Goal: Task Accomplishment & Management: Use online tool/utility

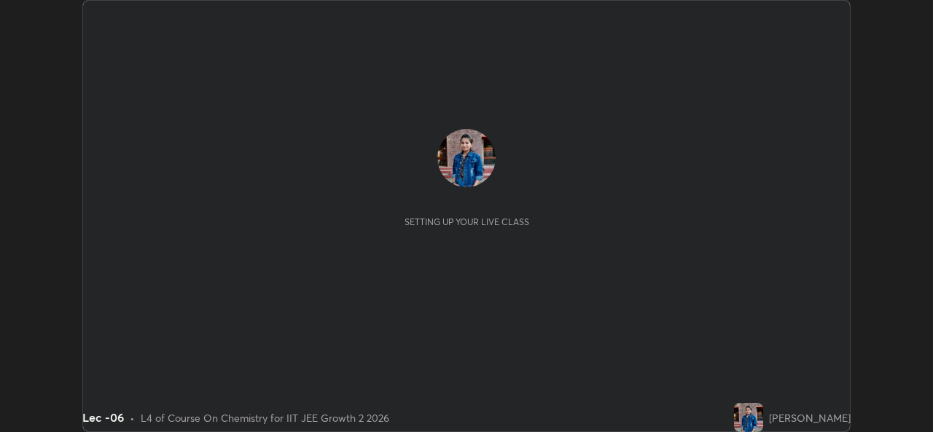
scroll to position [432, 933]
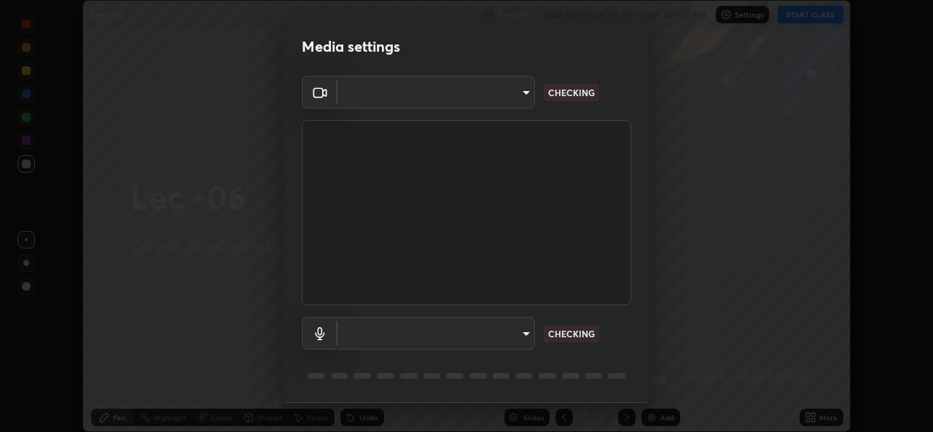
type input "78e73baf3d63bceb4c45423e3c658d9595c8caa1ee6d34b79bc6d5c79dc82097"
type input "default"
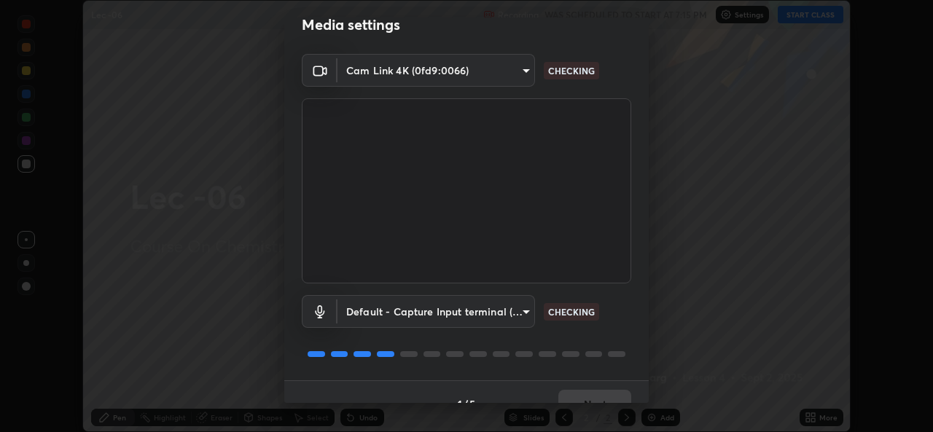
scroll to position [46, 0]
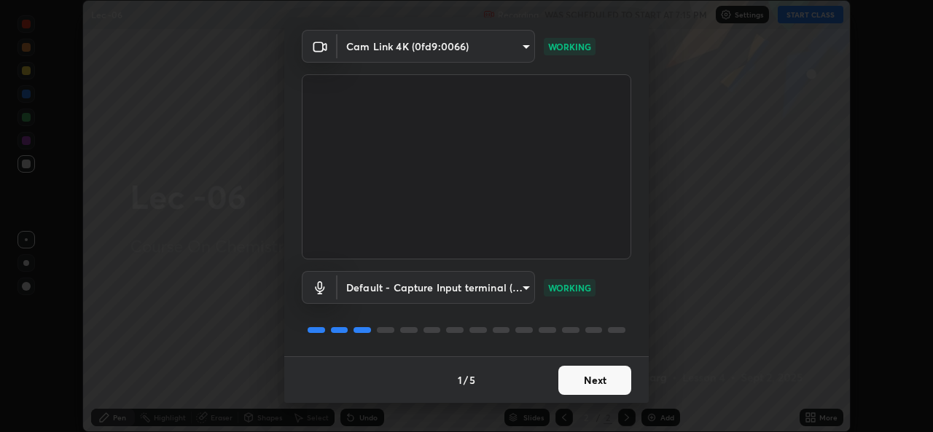
click at [597, 388] on button "Next" at bounding box center [595, 380] width 73 height 29
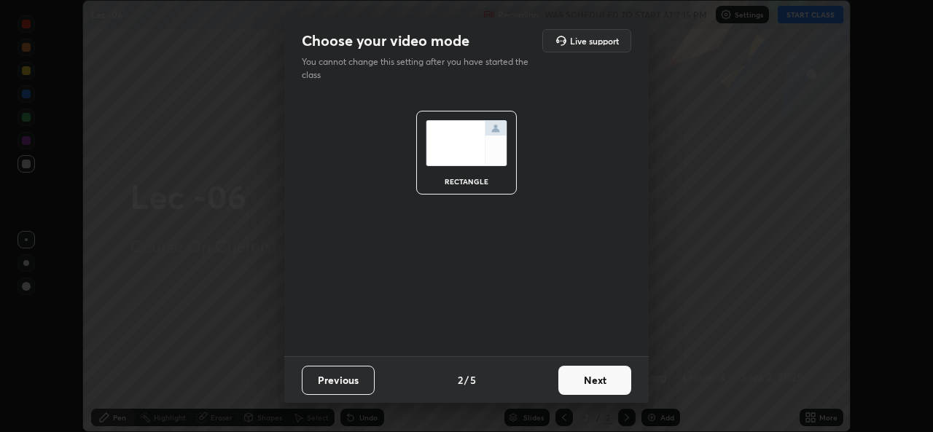
scroll to position [0, 0]
click at [586, 376] on button "Next" at bounding box center [595, 380] width 73 height 29
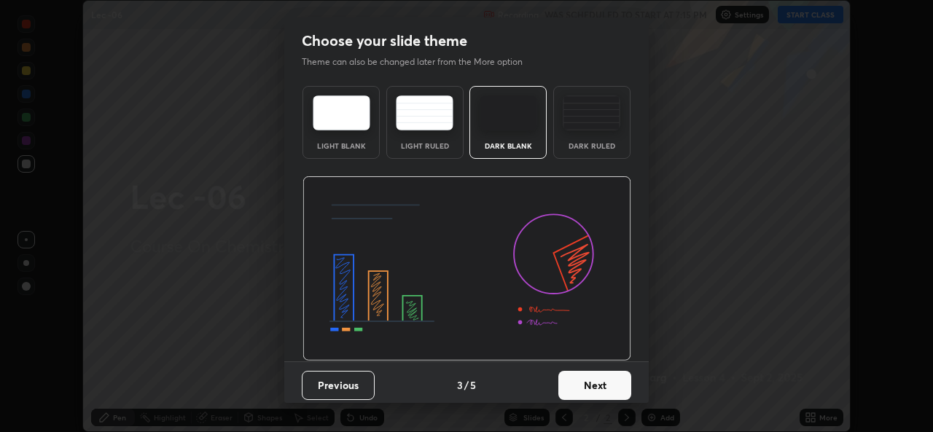
click at [604, 391] on button "Next" at bounding box center [595, 385] width 73 height 29
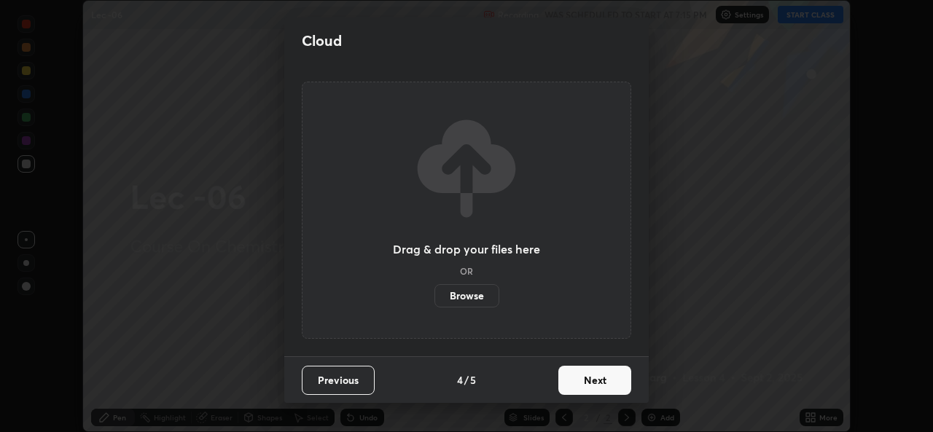
click at [611, 384] on button "Next" at bounding box center [595, 380] width 73 height 29
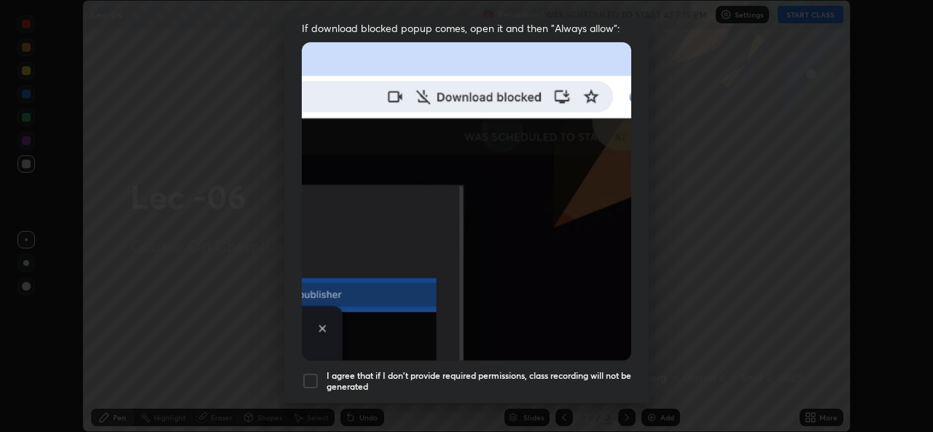
scroll to position [306, 0]
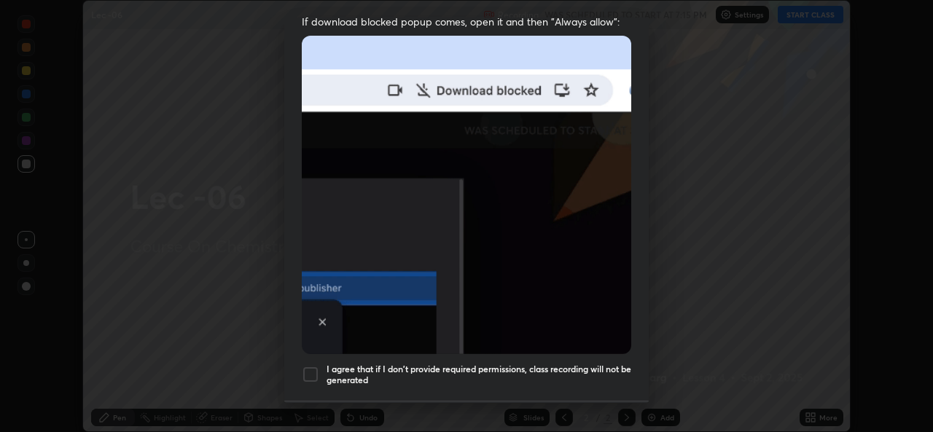
click at [316, 366] on div at bounding box center [311, 375] width 18 height 18
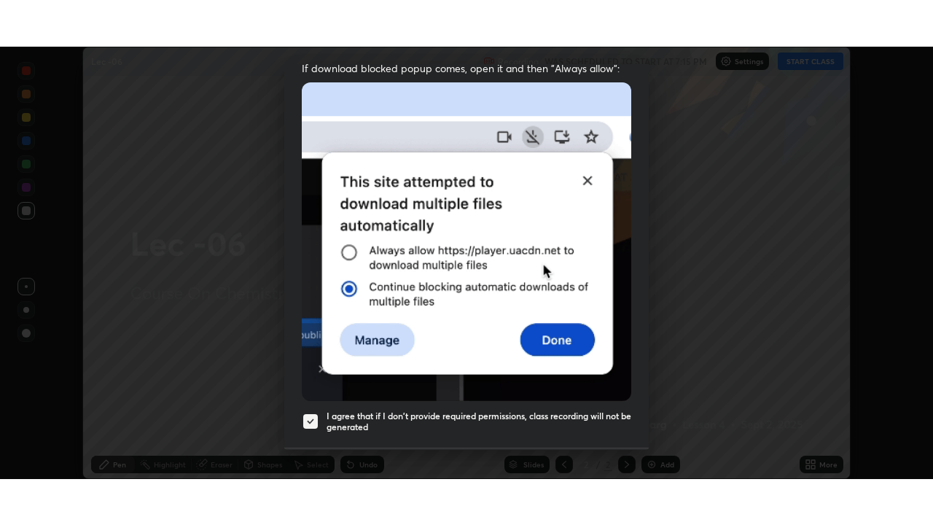
scroll to position [343, 0]
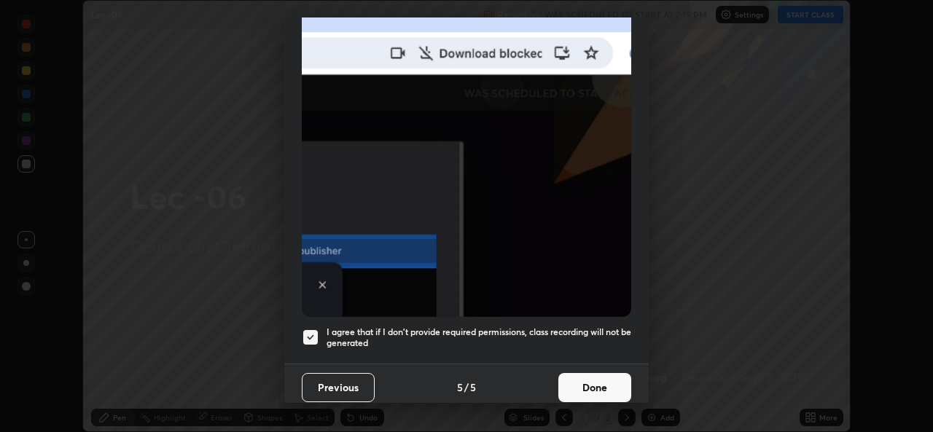
click at [575, 374] on button "Done" at bounding box center [595, 387] width 73 height 29
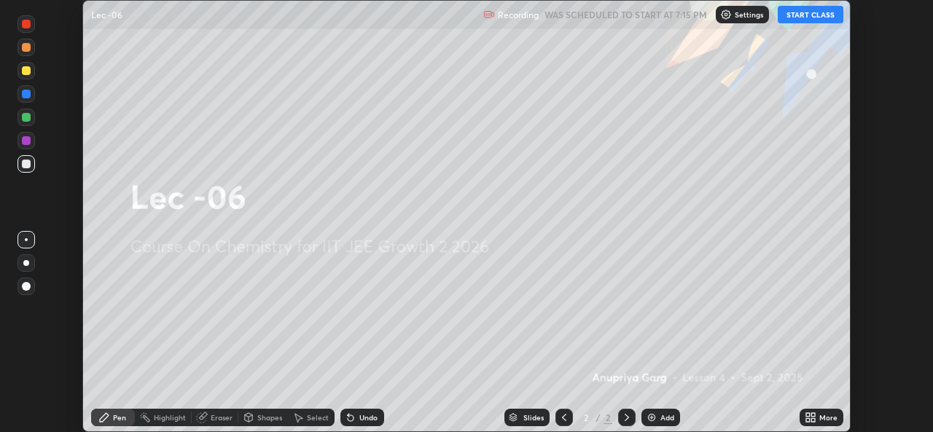
click at [815, 18] on button "START CLASS" at bounding box center [811, 15] width 66 height 18
click at [818, 419] on div "More" at bounding box center [822, 418] width 44 height 18
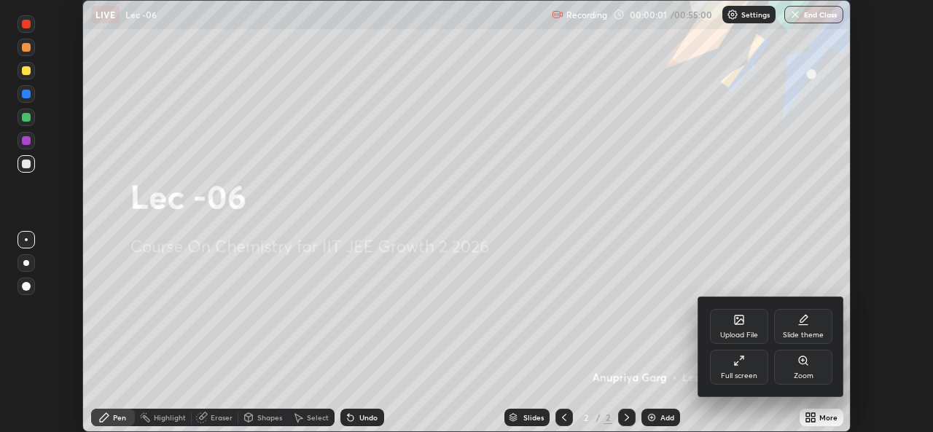
click at [743, 370] on div "Full screen" at bounding box center [739, 367] width 58 height 35
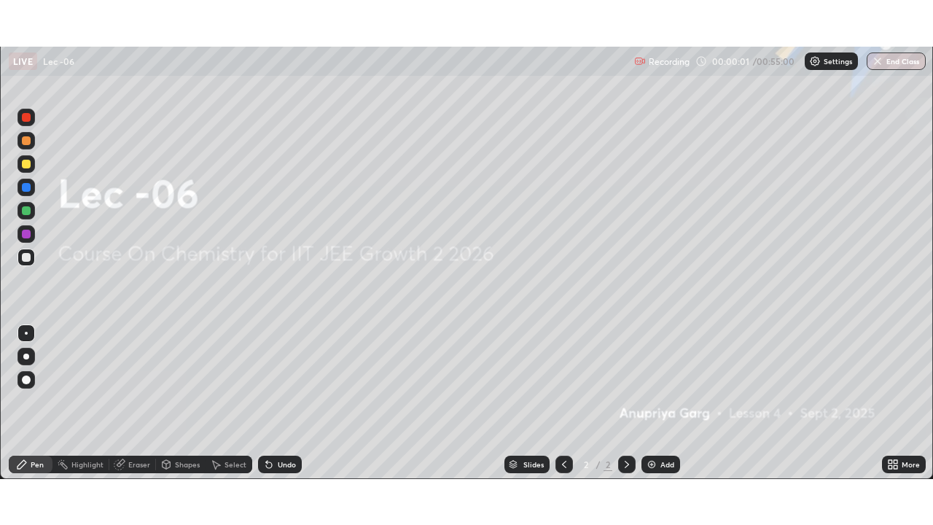
scroll to position [525, 933]
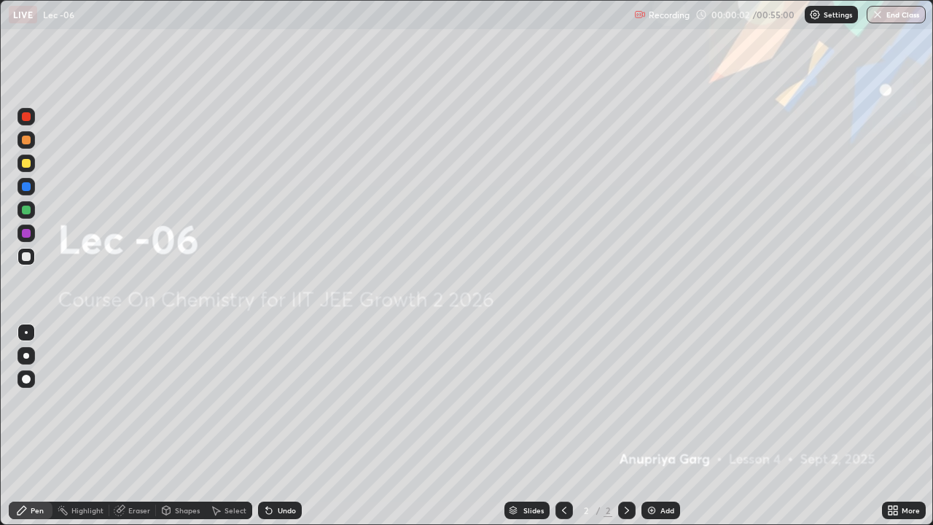
click at [667, 432] on div "Add" at bounding box center [668, 510] width 14 height 7
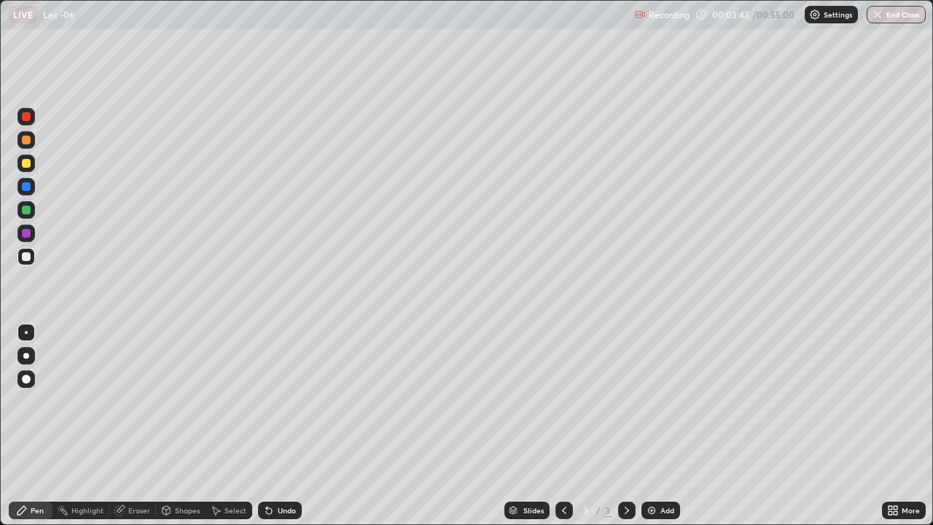
click at [123, 432] on icon at bounding box center [120, 511] width 12 height 12
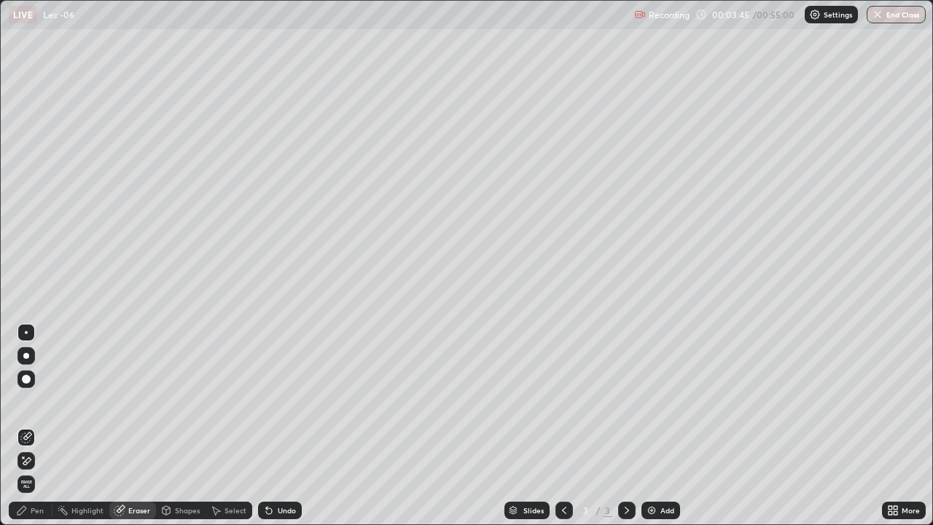
click at [42, 432] on div "Pen" at bounding box center [37, 510] width 13 height 7
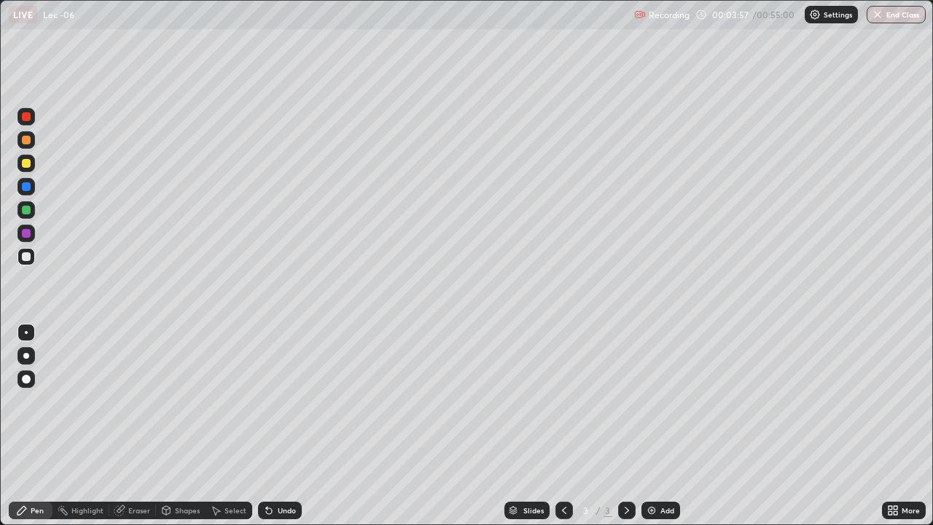
click at [128, 432] on div "Eraser" at bounding box center [132, 511] width 47 height 18
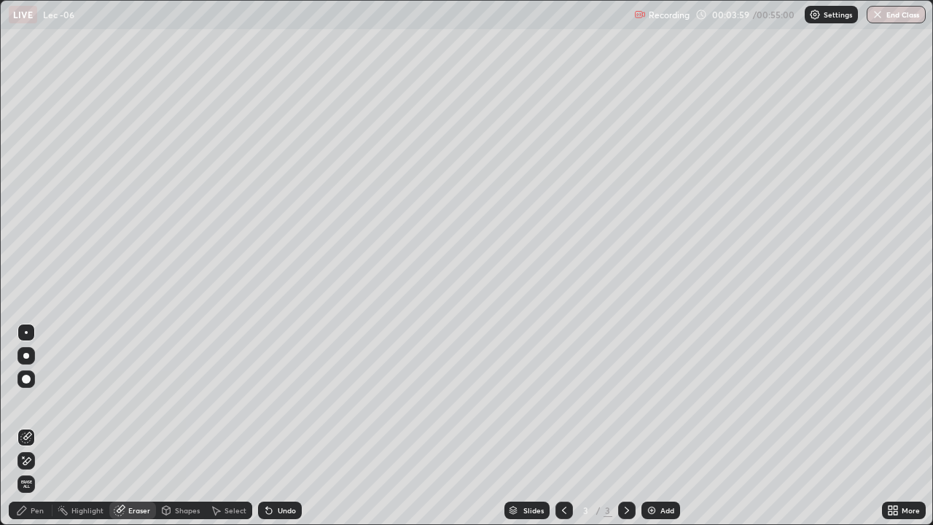
click at [46, 432] on div "Pen" at bounding box center [31, 511] width 44 height 18
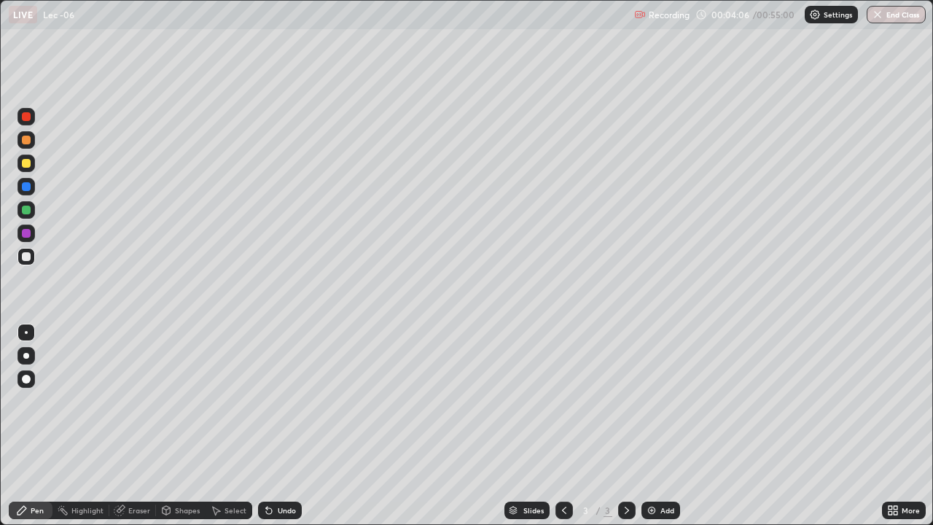
click at [134, 432] on div "Eraser" at bounding box center [139, 510] width 22 height 7
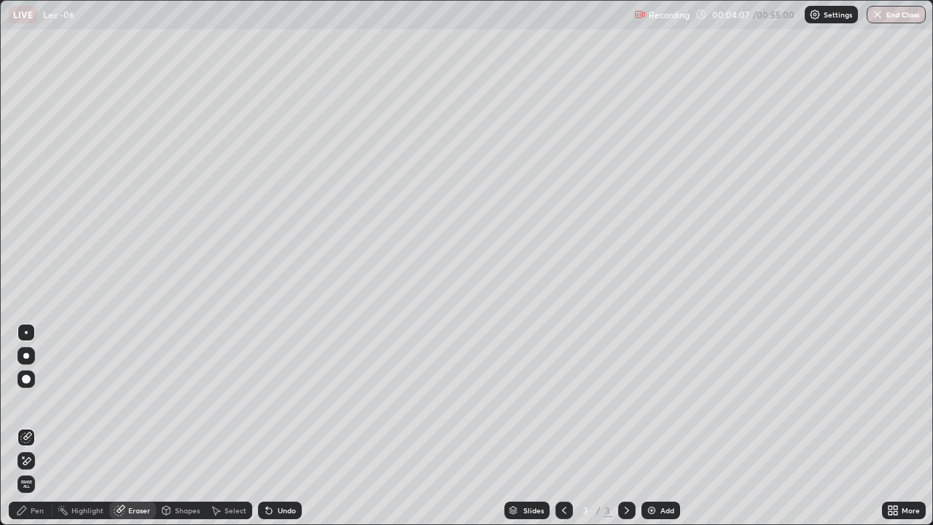
click at [36, 432] on div "Pen" at bounding box center [37, 510] width 13 height 7
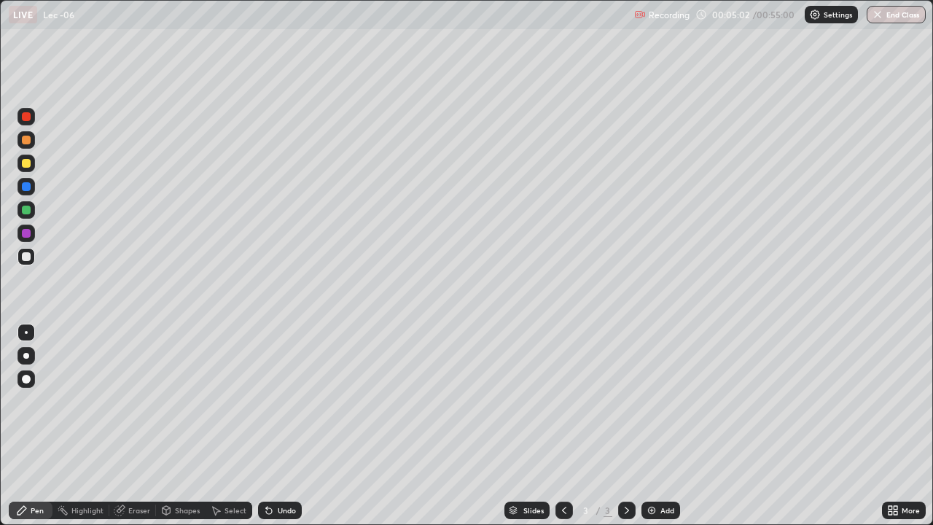
click at [149, 432] on div "Eraser" at bounding box center [139, 510] width 22 height 7
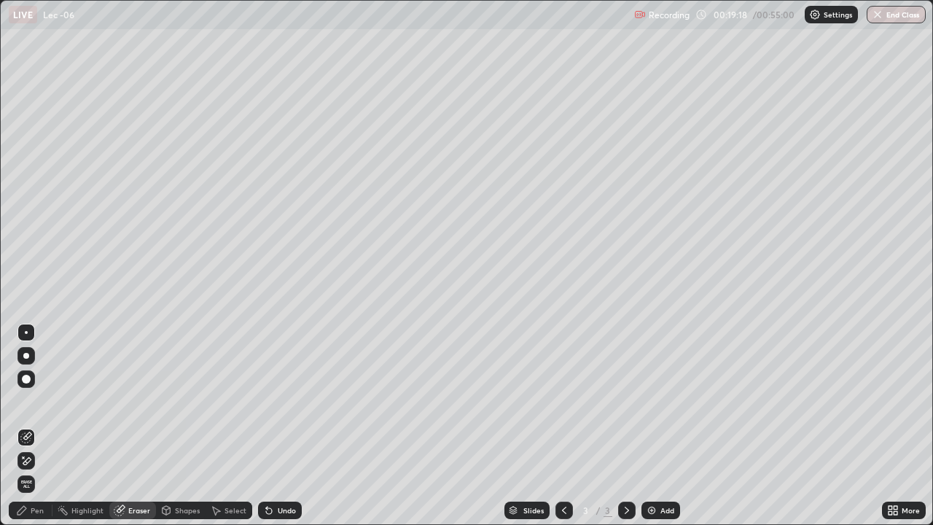
click at [46, 432] on div "Pen" at bounding box center [31, 511] width 44 height 18
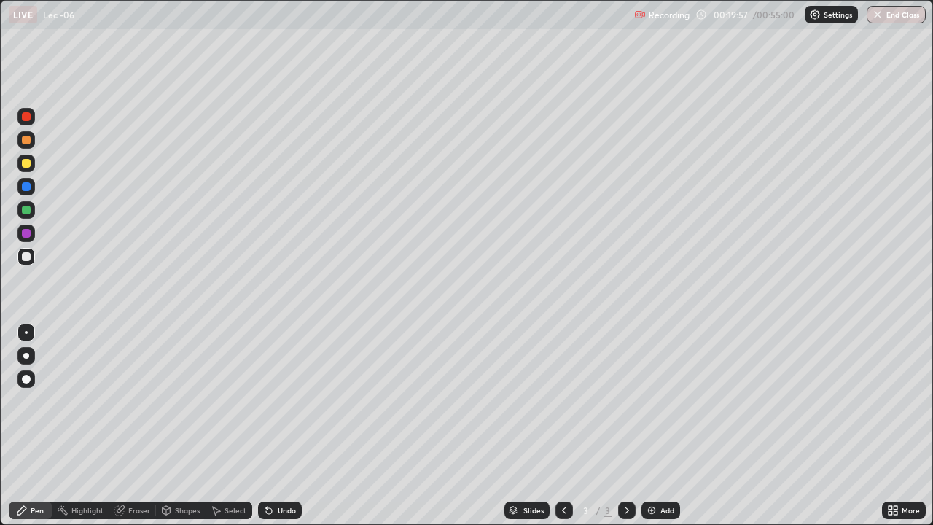
click at [135, 432] on div "Eraser" at bounding box center [139, 510] width 22 height 7
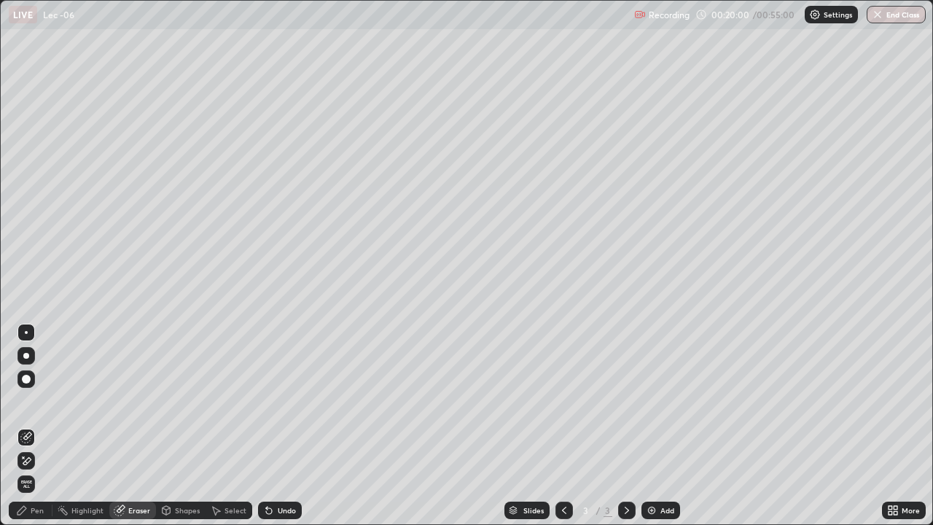
click at [45, 432] on div "Pen" at bounding box center [31, 511] width 44 height 18
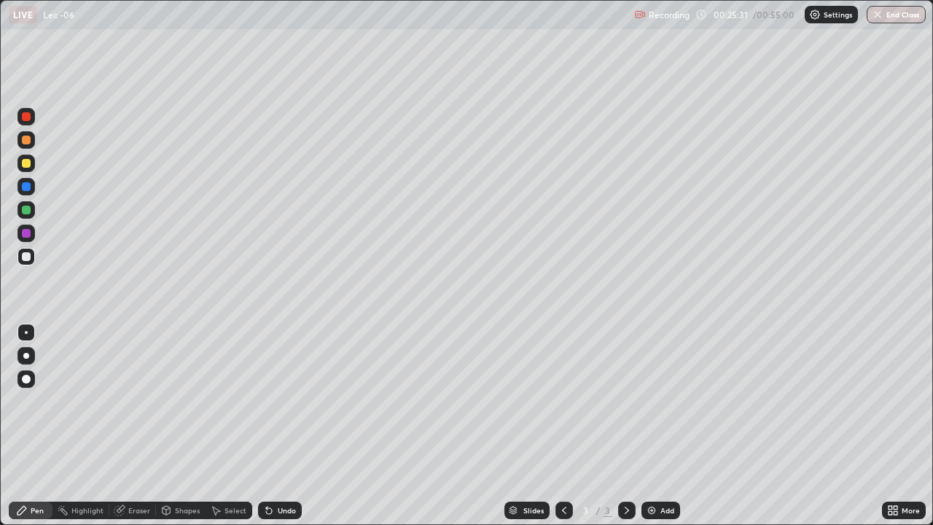
click at [656, 432] on img at bounding box center [652, 511] width 12 height 12
click at [28, 170] on div at bounding box center [27, 164] width 18 height 18
click at [33, 256] on div at bounding box center [27, 257] width 18 height 18
click at [120, 432] on icon at bounding box center [118, 510] width 9 height 9
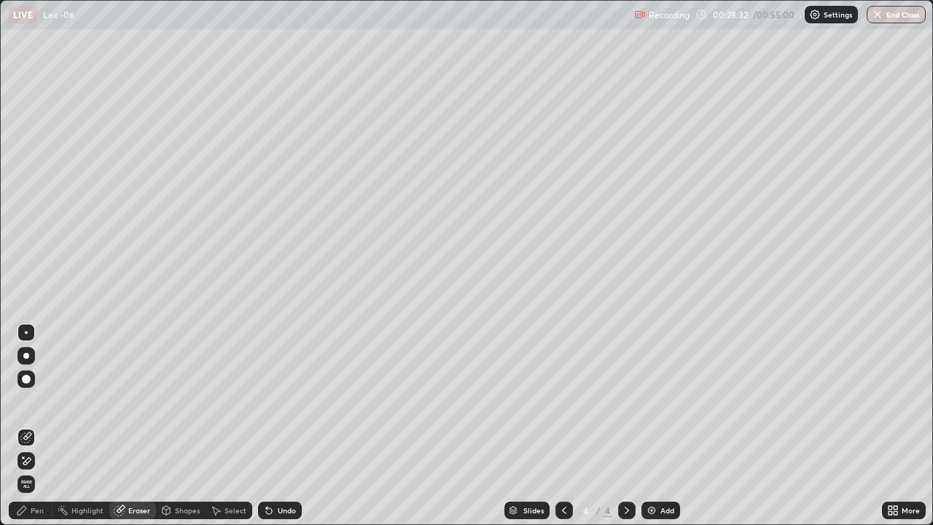
click at [44, 432] on div "Pen" at bounding box center [31, 511] width 44 height 18
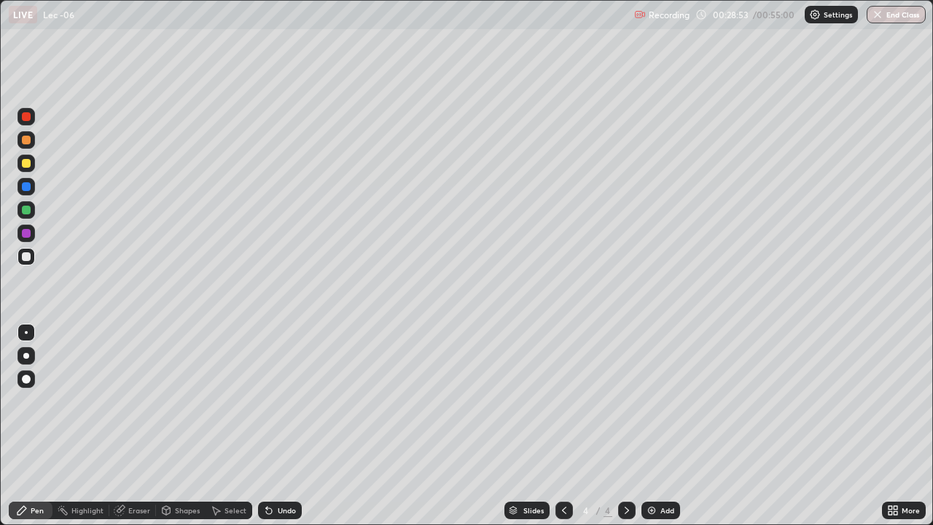
click at [28, 166] on div at bounding box center [26, 163] width 9 height 9
click at [135, 432] on div "Eraser" at bounding box center [139, 510] width 22 height 7
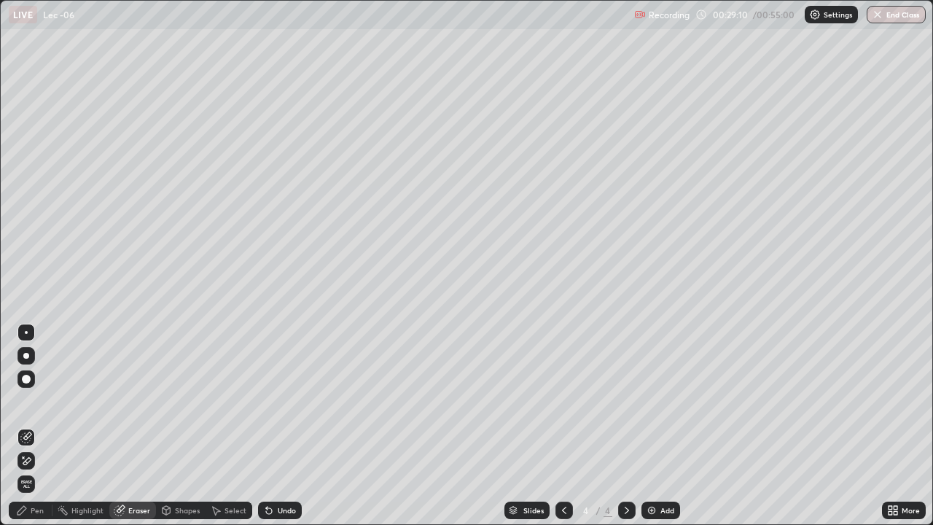
click at [50, 432] on div "Pen" at bounding box center [31, 511] width 44 height 18
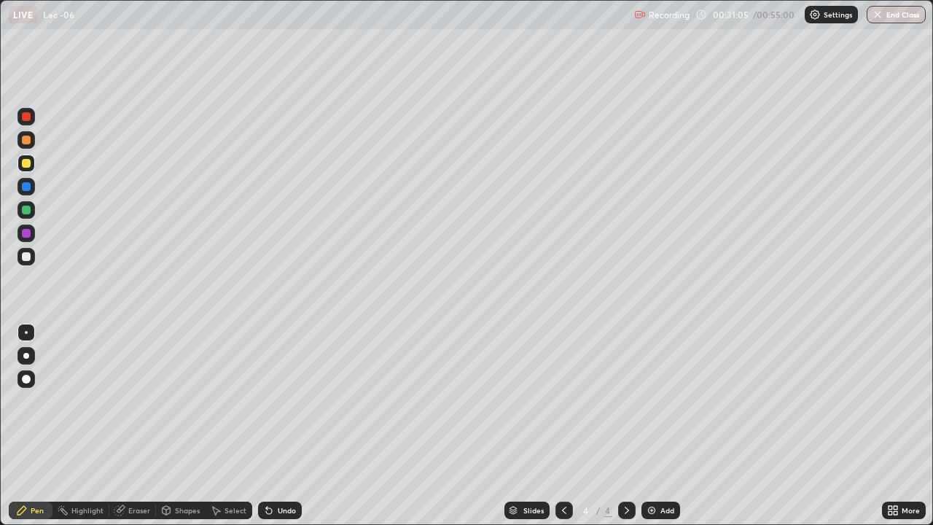
click at [655, 432] on img at bounding box center [652, 511] width 12 height 12
click at [570, 432] on div at bounding box center [565, 511] width 18 height 18
click at [661, 432] on div "Add" at bounding box center [668, 510] width 14 height 7
click at [563, 432] on icon at bounding box center [565, 511] width 12 height 12
click at [561, 432] on icon at bounding box center [565, 511] width 12 height 12
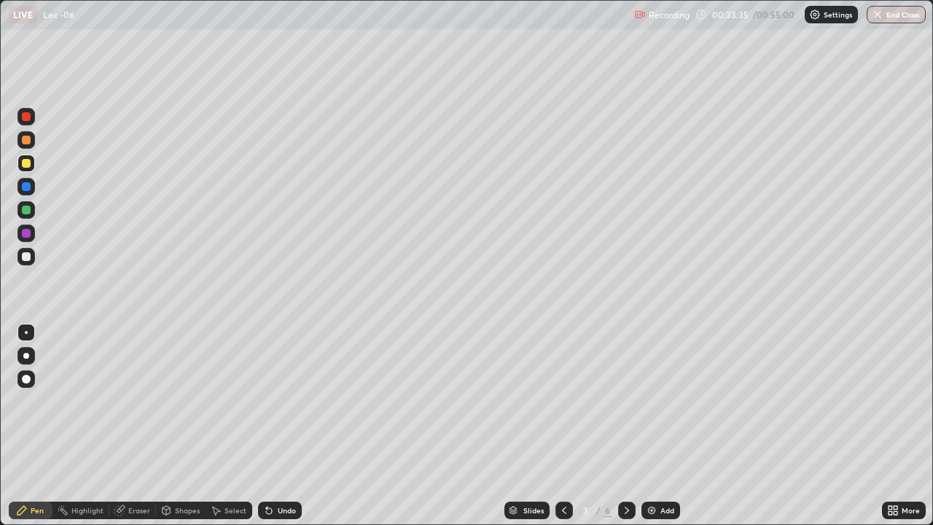
click at [560, 432] on icon at bounding box center [565, 511] width 12 height 12
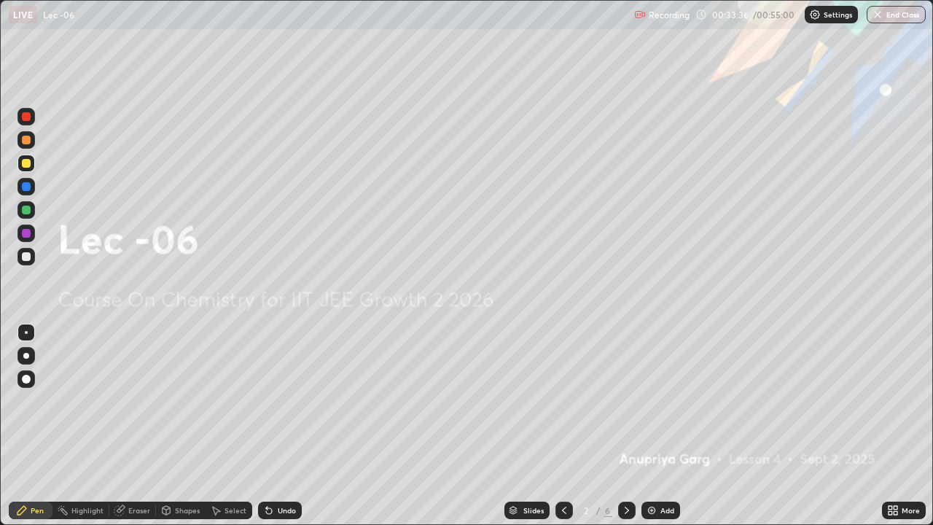
click at [626, 432] on icon at bounding box center [627, 511] width 12 height 12
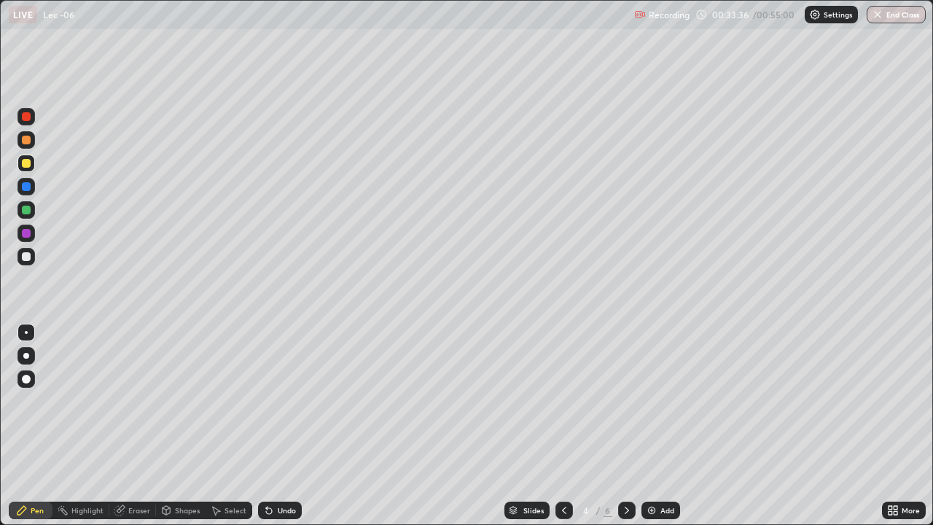
click at [626, 432] on icon at bounding box center [627, 511] width 12 height 12
click at [625, 432] on icon at bounding box center [627, 511] width 12 height 12
click at [31, 257] on div at bounding box center [27, 257] width 18 height 18
click at [143, 432] on div "Eraser" at bounding box center [139, 510] width 22 height 7
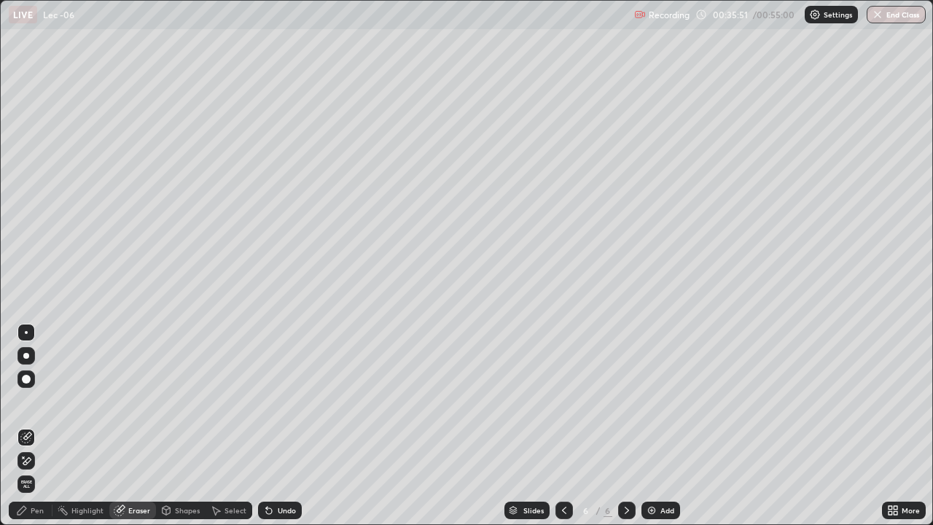
click at [50, 432] on div "Pen" at bounding box center [31, 511] width 44 height 18
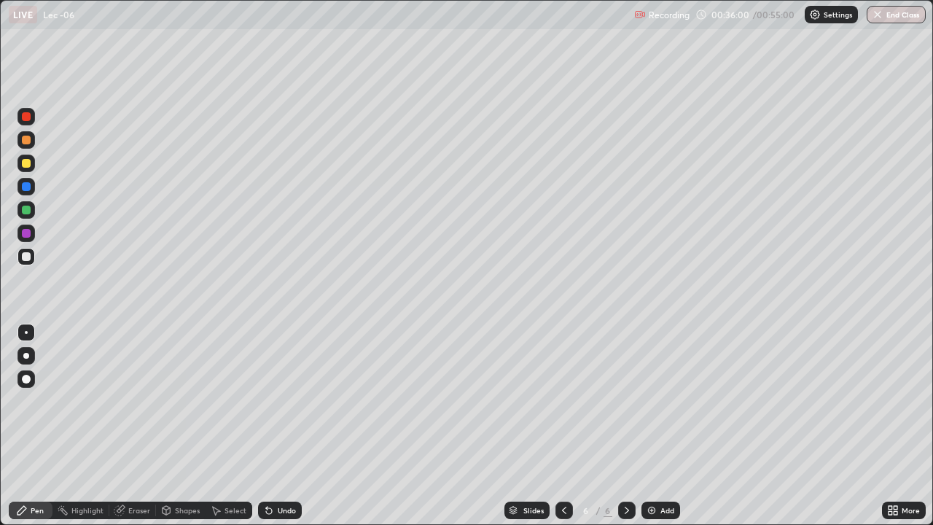
click at [661, 432] on div "Add" at bounding box center [668, 510] width 14 height 7
click at [564, 432] on icon at bounding box center [565, 511] width 12 height 12
click at [626, 432] on icon at bounding box center [627, 511] width 12 height 12
click at [31, 170] on div at bounding box center [27, 164] width 18 height 18
click at [625, 432] on icon at bounding box center [627, 510] width 4 height 7
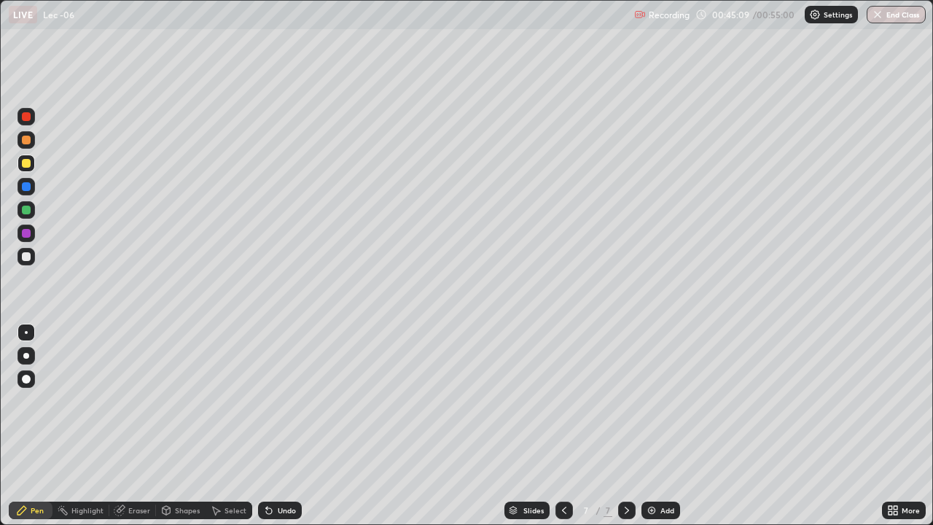
click at [653, 432] on img at bounding box center [652, 511] width 12 height 12
click at [127, 432] on div "Eraser" at bounding box center [132, 511] width 47 height 18
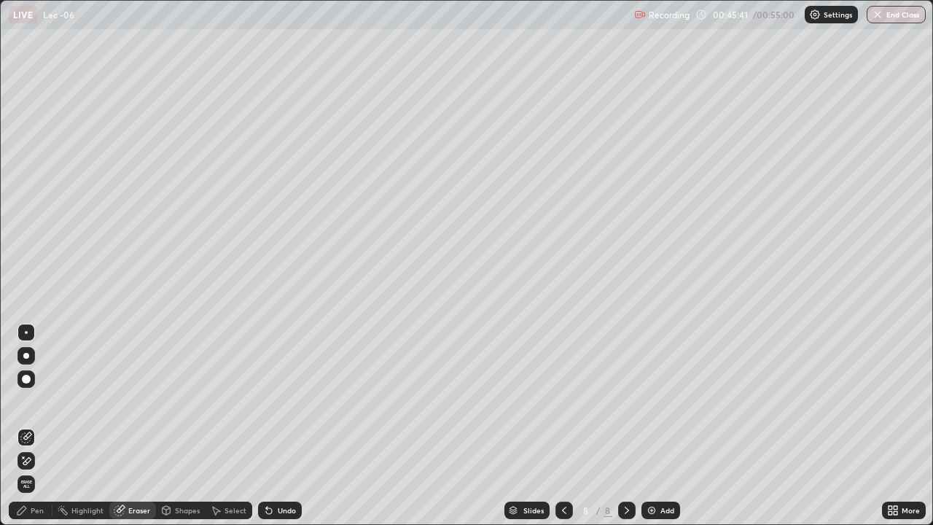
click at [44, 432] on div "Pen" at bounding box center [31, 511] width 44 height 18
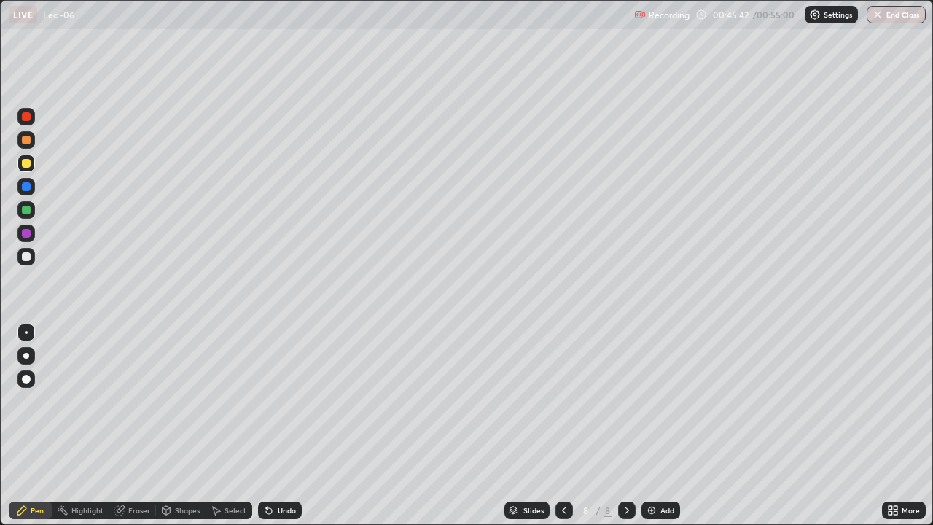
click at [34, 214] on div at bounding box center [27, 210] width 18 height 18
click at [896, 18] on button "End Class" at bounding box center [896, 15] width 59 height 18
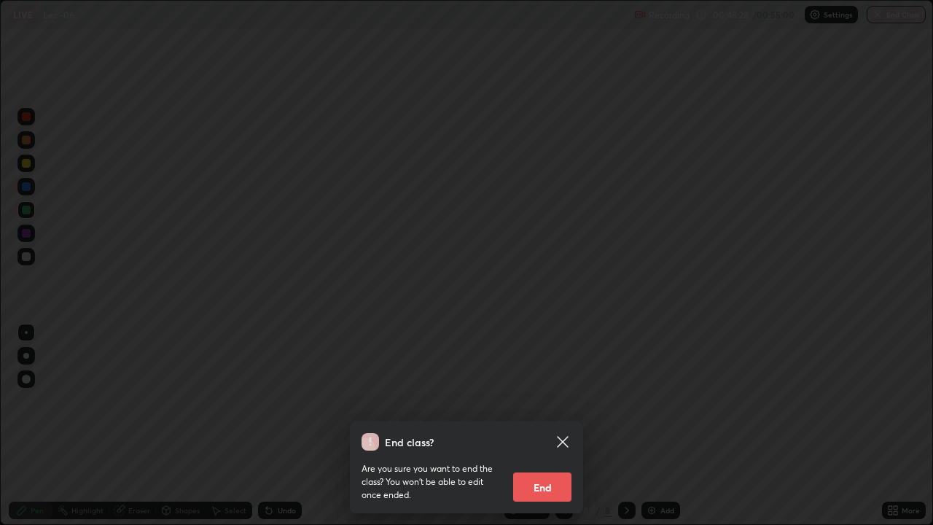
click at [551, 432] on button "End" at bounding box center [542, 487] width 58 height 29
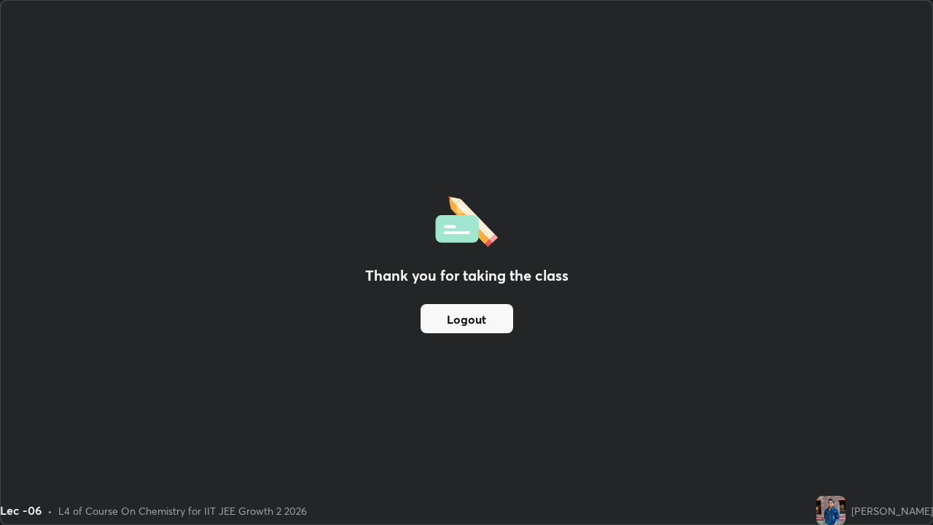
click at [470, 321] on button "Logout" at bounding box center [467, 318] width 93 height 29
